Goal: Browse casually

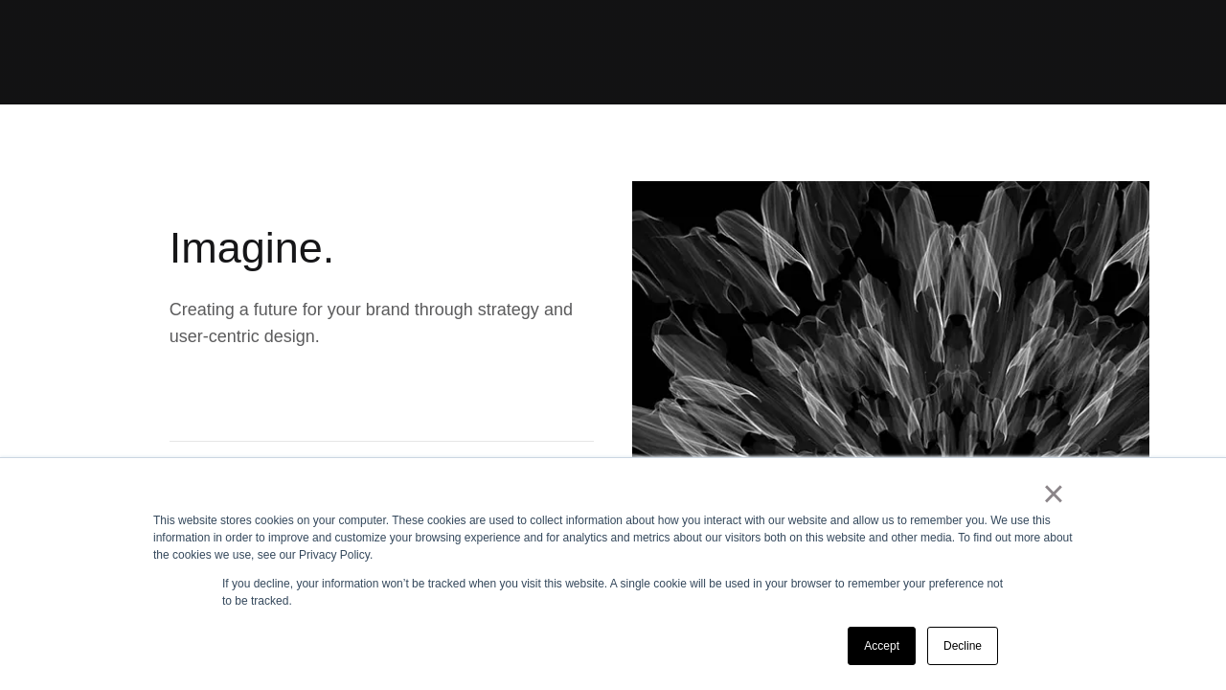
scroll to position [1542, 0]
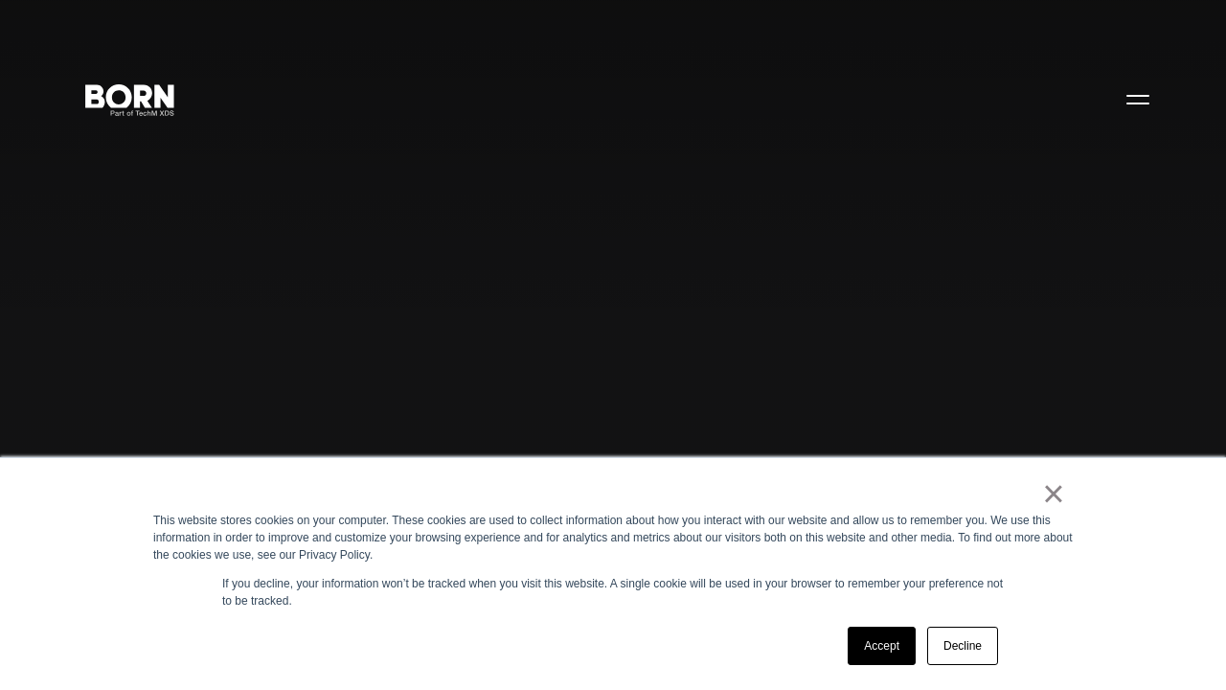
scroll to position [766, 0]
